Goal: Information Seeking & Learning: Learn about a topic

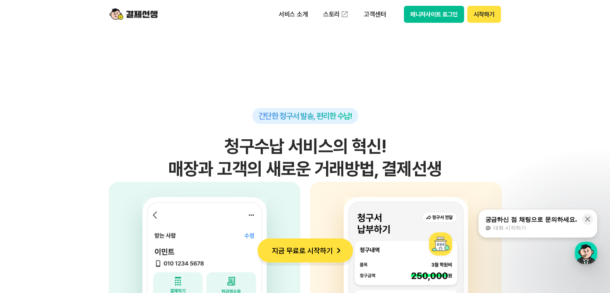
scroll to position [2165, 0]
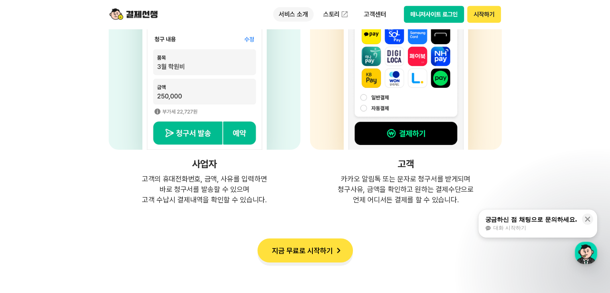
click at [303, 16] on p "서비스 소개" at bounding box center [293, 14] width 40 height 14
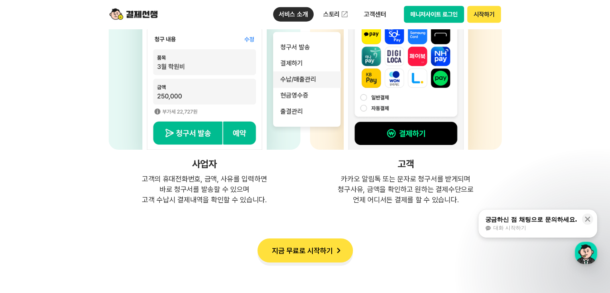
click at [305, 81] on link "수납/매출관리" at bounding box center [306, 79] width 67 height 16
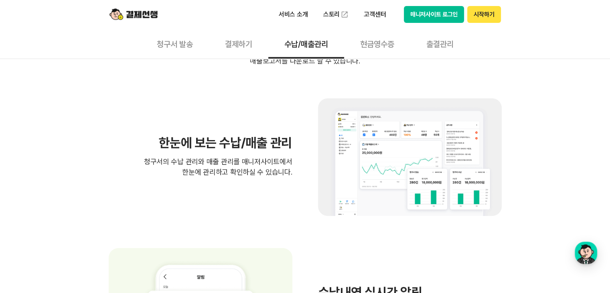
scroll to position [40, 0]
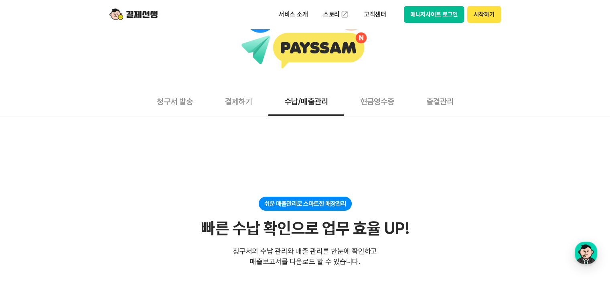
click at [392, 96] on button "현금영수증" at bounding box center [377, 101] width 66 height 30
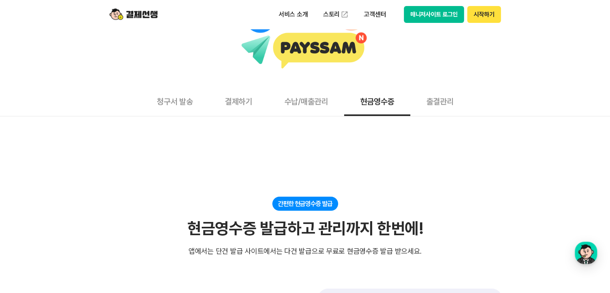
click at [435, 98] on button "출결관리" at bounding box center [439, 101] width 59 height 30
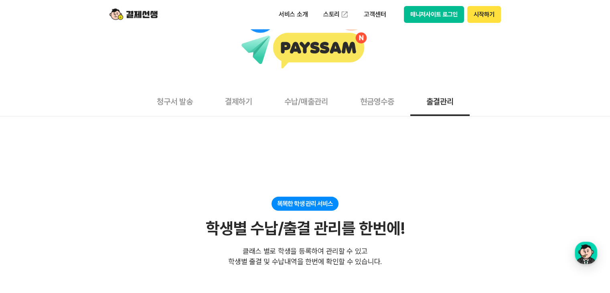
click at [244, 115] on button "결제하기" at bounding box center [238, 101] width 59 height 30
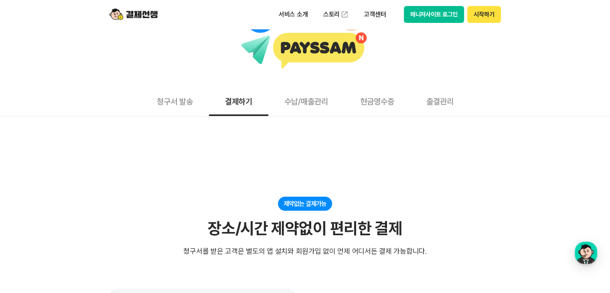
click at [437, 107] on button "출결관리" at bounding box center [439, 101] width 59 height 30
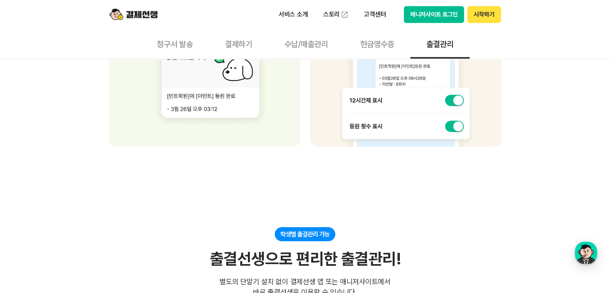
scroll to position [922, 0]
